Goal: Task Accomplishment & Management: Complete application form

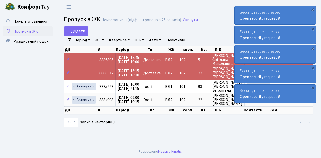
select select "25"
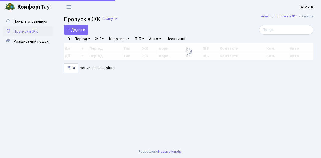
select select "25"
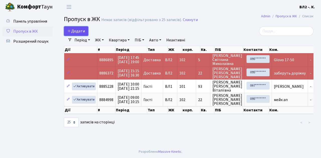
click at [85, 34] on link "Додати" at bounding box center [76, 31] width 24 height 10
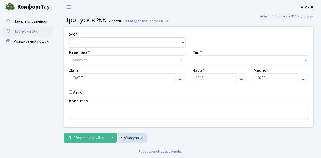
click at [182, 42] on select "- ВЛ1, Ужгородський пров., 4/1 ВЛ2, Голосіївський просп., 76 ВЛ3, пр.Голосіївсь…" at bounding box center [127, 43] width 116 height 10
select select "317"
click at [69, 38] on select "- ВЛ1, Ужгородський пров., 4/1 ВЛ2, Голосіївський просп., 76 ВЛ3, пр.Голосіївсь…" at bounding box center [127, 43] width 116 height 10
select select
click at [180, 59] on span "Квартира" at bounding box center [127, 60] width 116 height 10
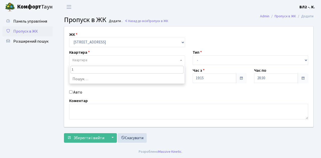
type input "16"
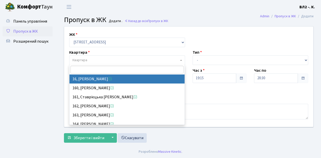
select select "37987"
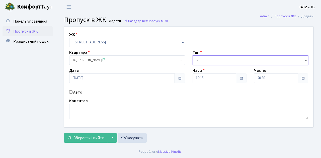
click at [305, 59] on select "- Доставка Таксі Гості Сервіс" at bounding box center [251, 60] width 116 height 10
select select "1"
click at [193, 55] on select "- Доставка Таксі Гості Сервіс" at bounding box center [251, 60] width 116 height 10
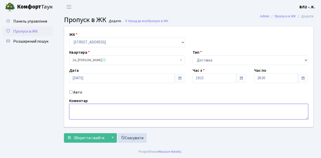
drag, startPoint x: 75, startPoint y: 108, endPoint x: 96, endPoint y: 98, distance: 23.4
click at [75, 107] on textarea at bounding box center [188, 112] width 239 height 16
type textarea "G"
type textarea "Loko 19-25"
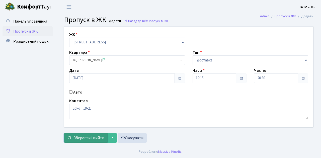
click at [80, 136] on span "Зберегти і вийти" at bounding box center [88, 138] width 31 height 6
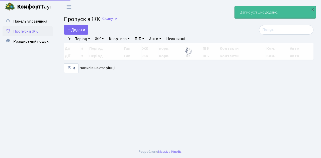
select select "25"
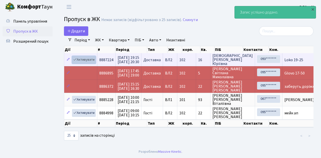
click at [94, 63] on link "Активувати" at bounding box center [84, 60] width 24 height 8
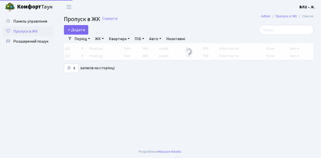
select select "25"
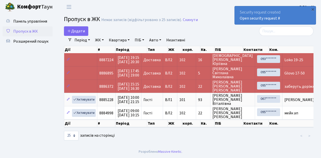
click at [261, 136] on ul "< >" at bounding box center [274, 135] width 78 height 9
click at [28, 51] on ul "Панель управління Пропуск в ЖК Розширений пошук" at bounding box center [28, 79] width 50 height 127
click at [166, 8] on header "Комфорт Таун ВЛ2 -. К. Мій обліковий запис Вийти" at bounding box center [160, 7] width 321 height 14
